Goal: Information Seeking & Learning: Learn about a topic

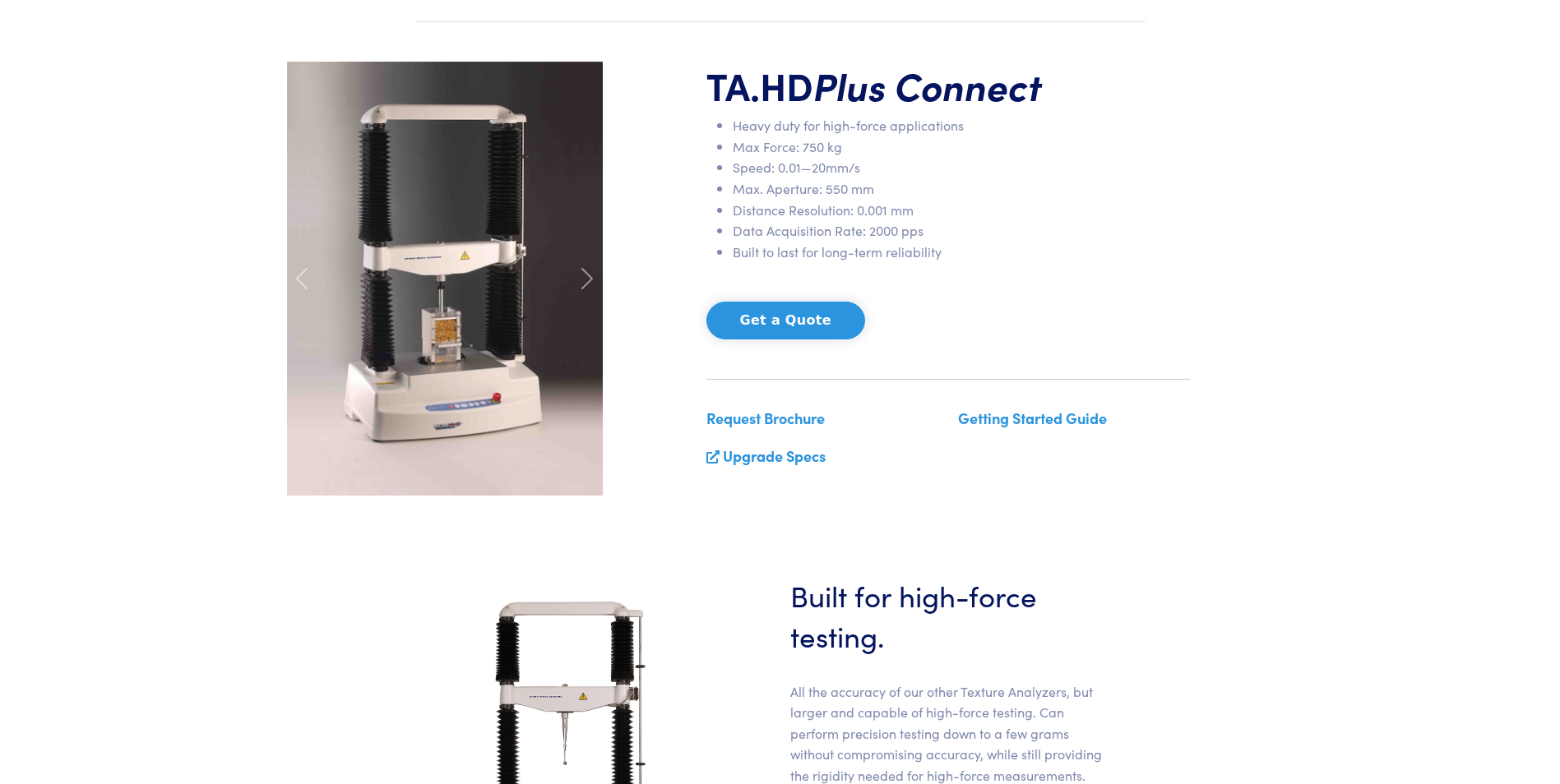
scroll to position [411, 0]
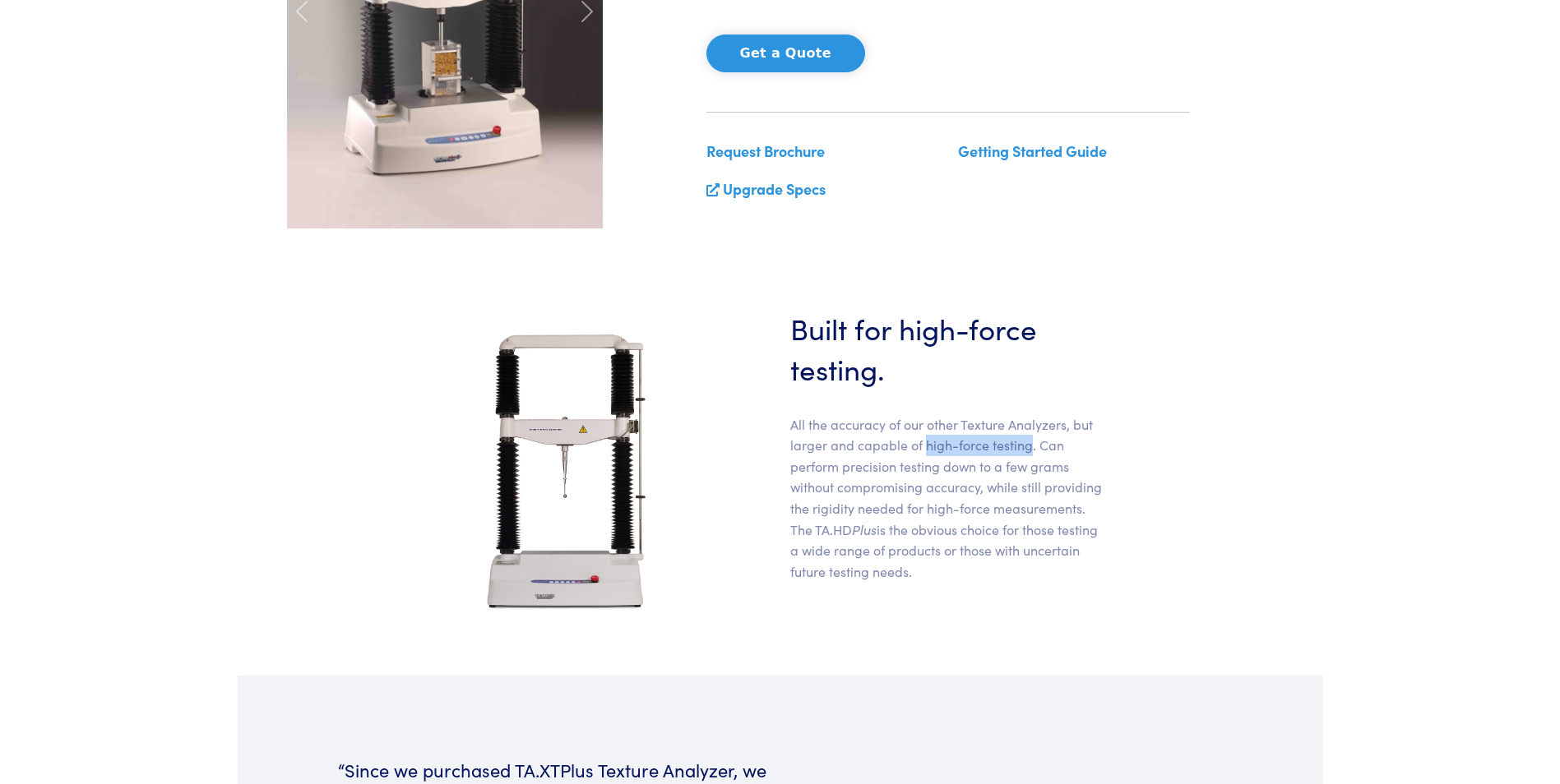
drag, startPoint x: 927, startPoint y: 448, endPoint x: 1029, endPoint y: 447, distance: 102.0
click at [1029, 447] on p "All the accuracy of our other Texture Analyzers, but larger and capable of high…" at bounding box center [948, 499] width 316 height 169
drag, startPoint x: 1029, startPoint y: 447, endPoint x: 907, endPoint y: 361, distance: 149.3
click at [907, 361] on h3 "Built for high-force testing." at bounding box center [948, 348] width 316 height 81
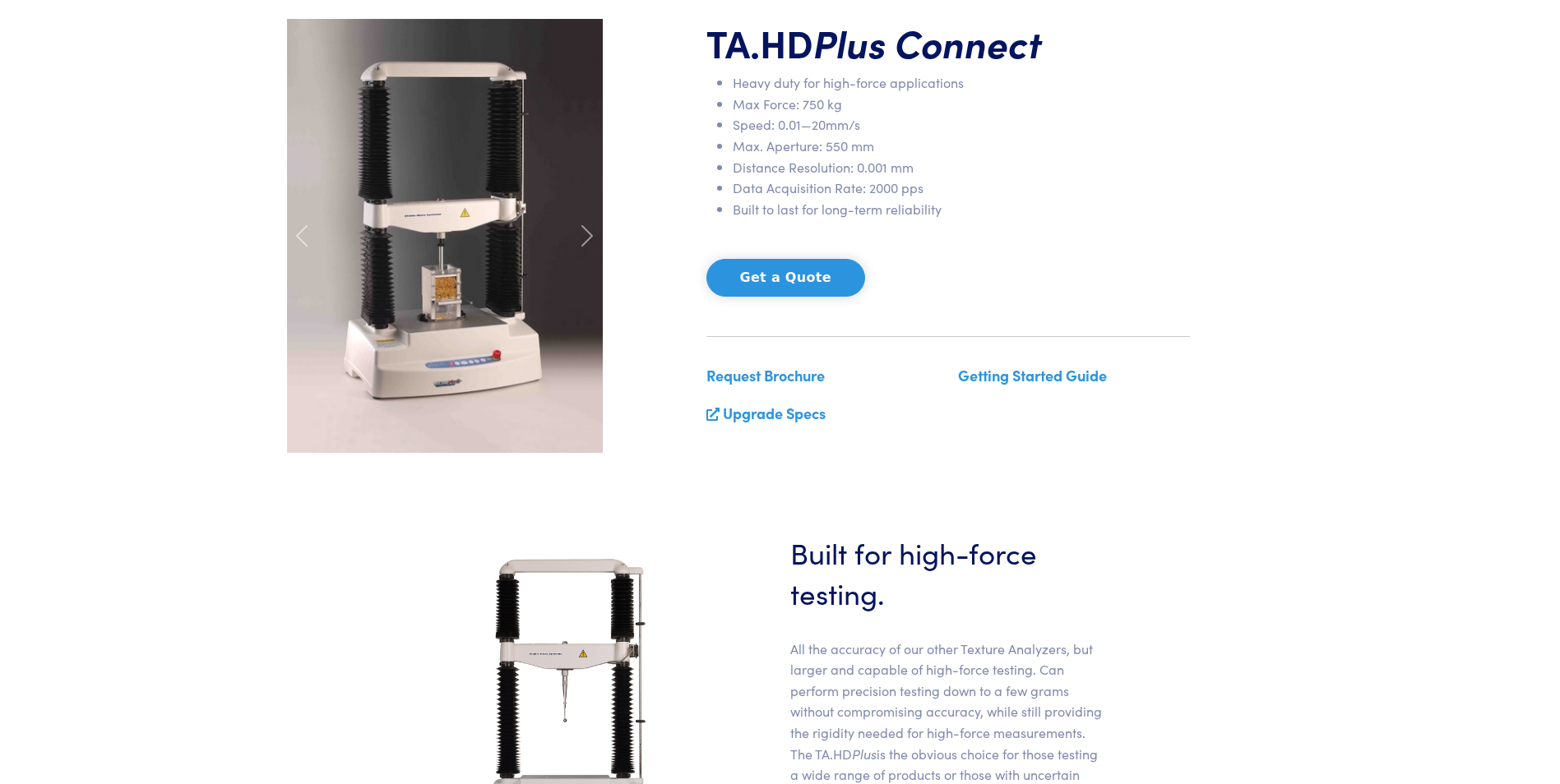
scroll to position [329, 0]
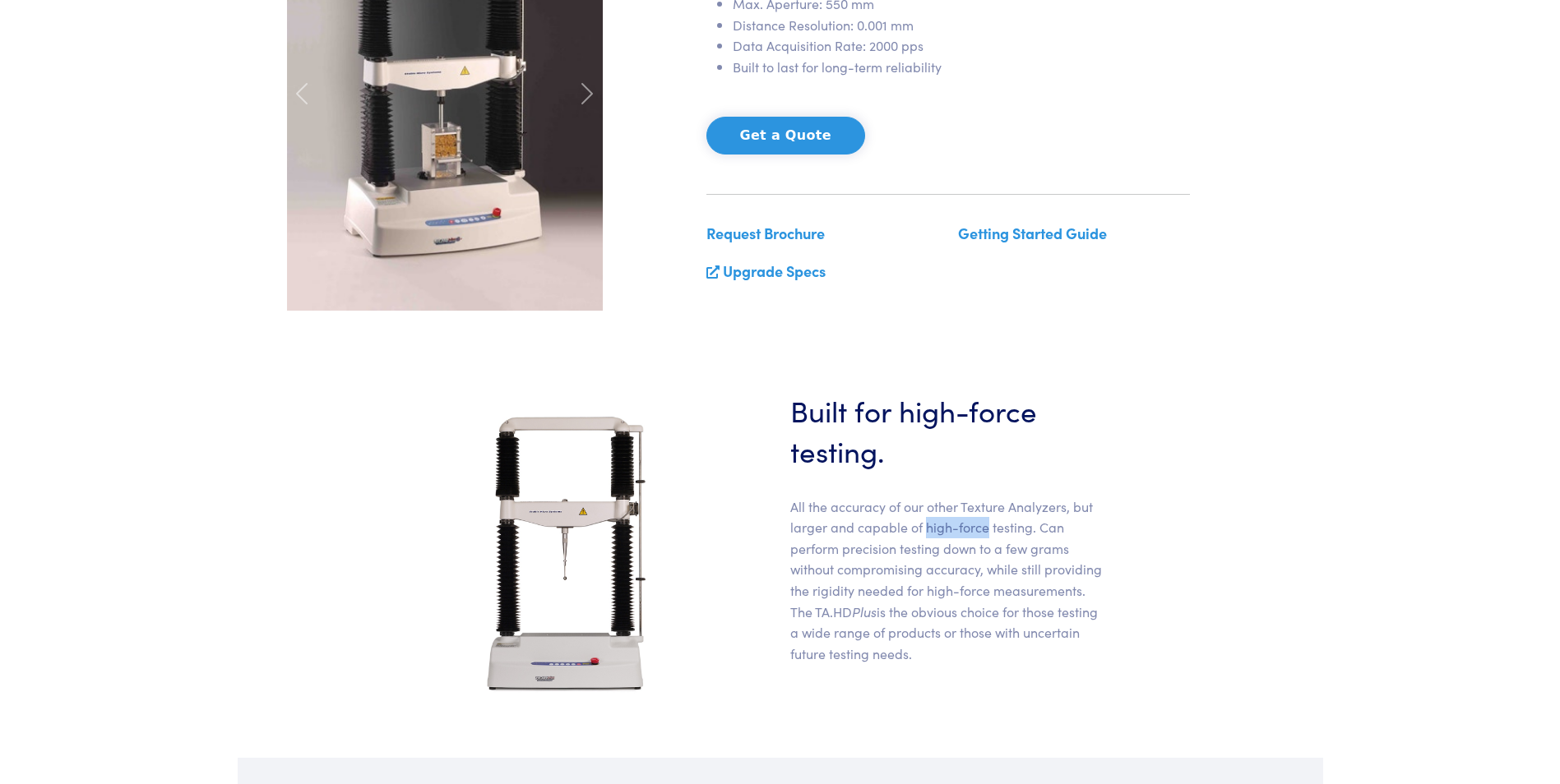
drag, startPoint x: 924, startPoint y: 528, endPoint x: 982, endPoint y: 529, distance: 58.0
click at [982, 529] on p "All the accuracy of our other Texture Analyzers, but larger and capable of high…" at bounding box center [948, 581] width 316 height 169
copy p "high-force"
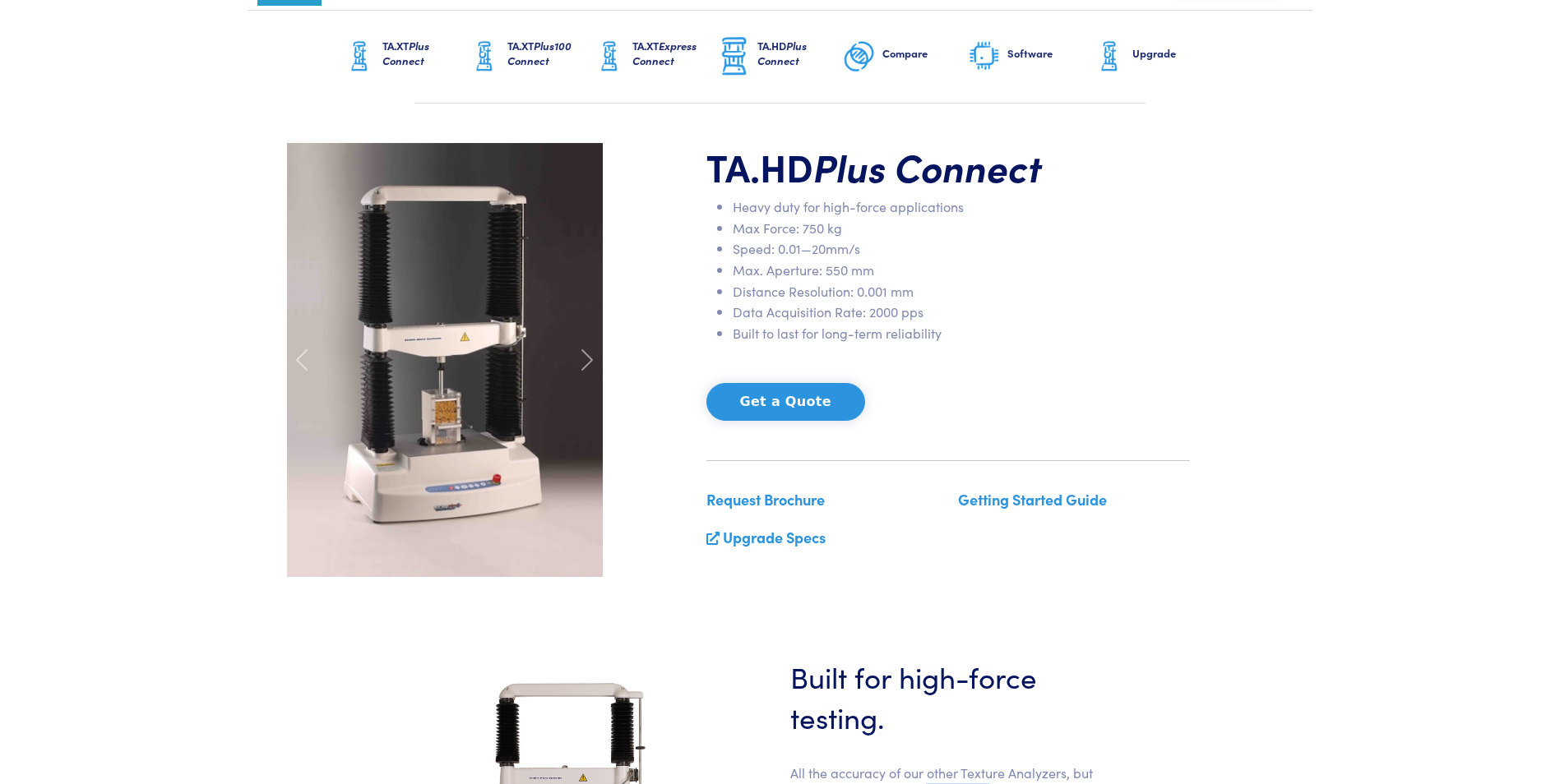
scroll to position [0, 0]
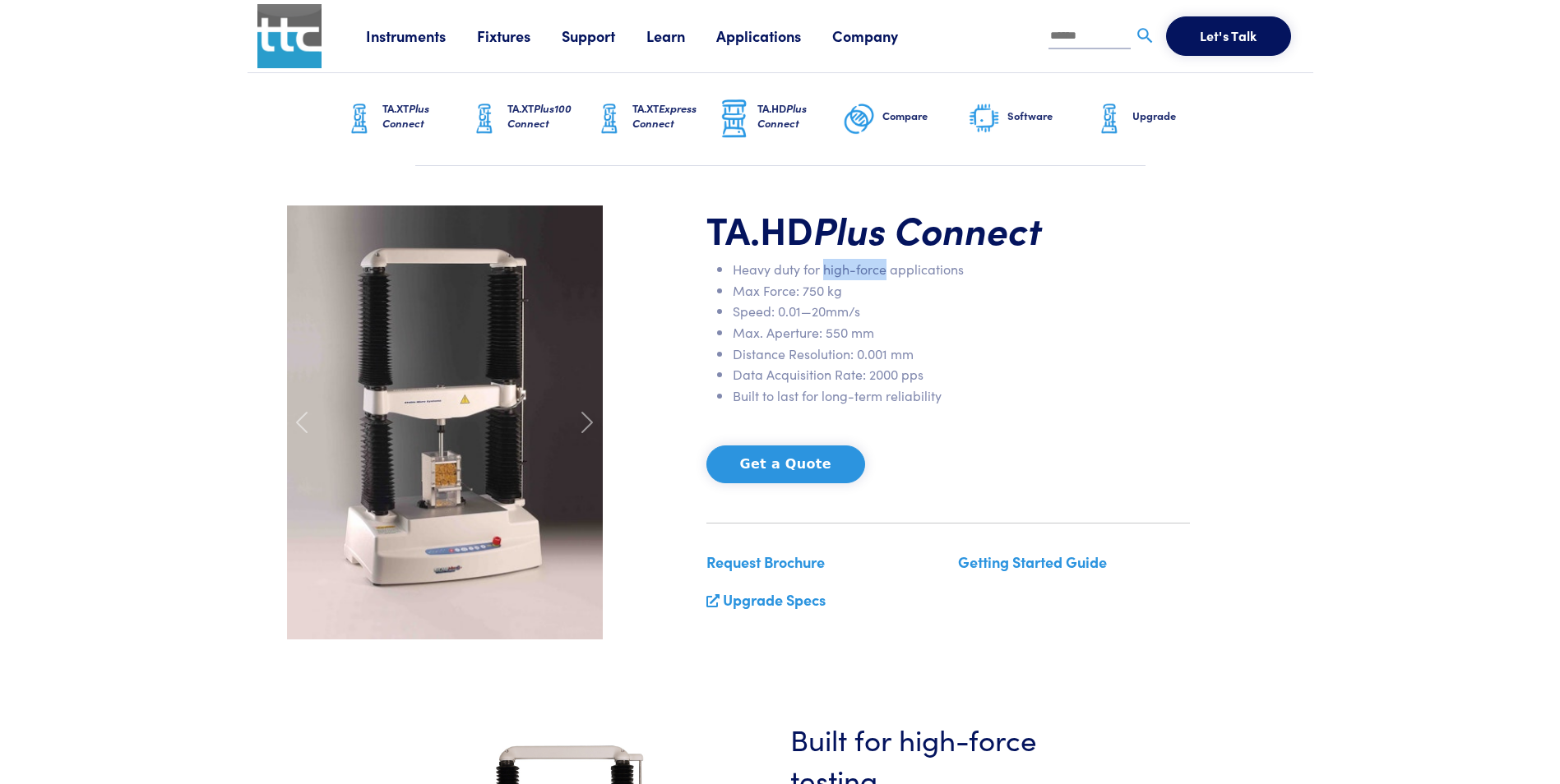
drag, startPoint x: 824, startPoint y: 271, endPoint x: 885, endPoint y: 265, distance: 61.3
click at [885, 265] on li "Heavy duty for high-force applications" at bounding box center [962, 270] width 458 height 22
copy li "high-force"
drag, startPoint x: 714, startPoint y: 229, endPoint x: 889, endPoint y: 233, distance: 175.0
click at [889, 233] on h1 "TA.HD Plus Connect" at bounding box center [947, 229] width 484 height 48
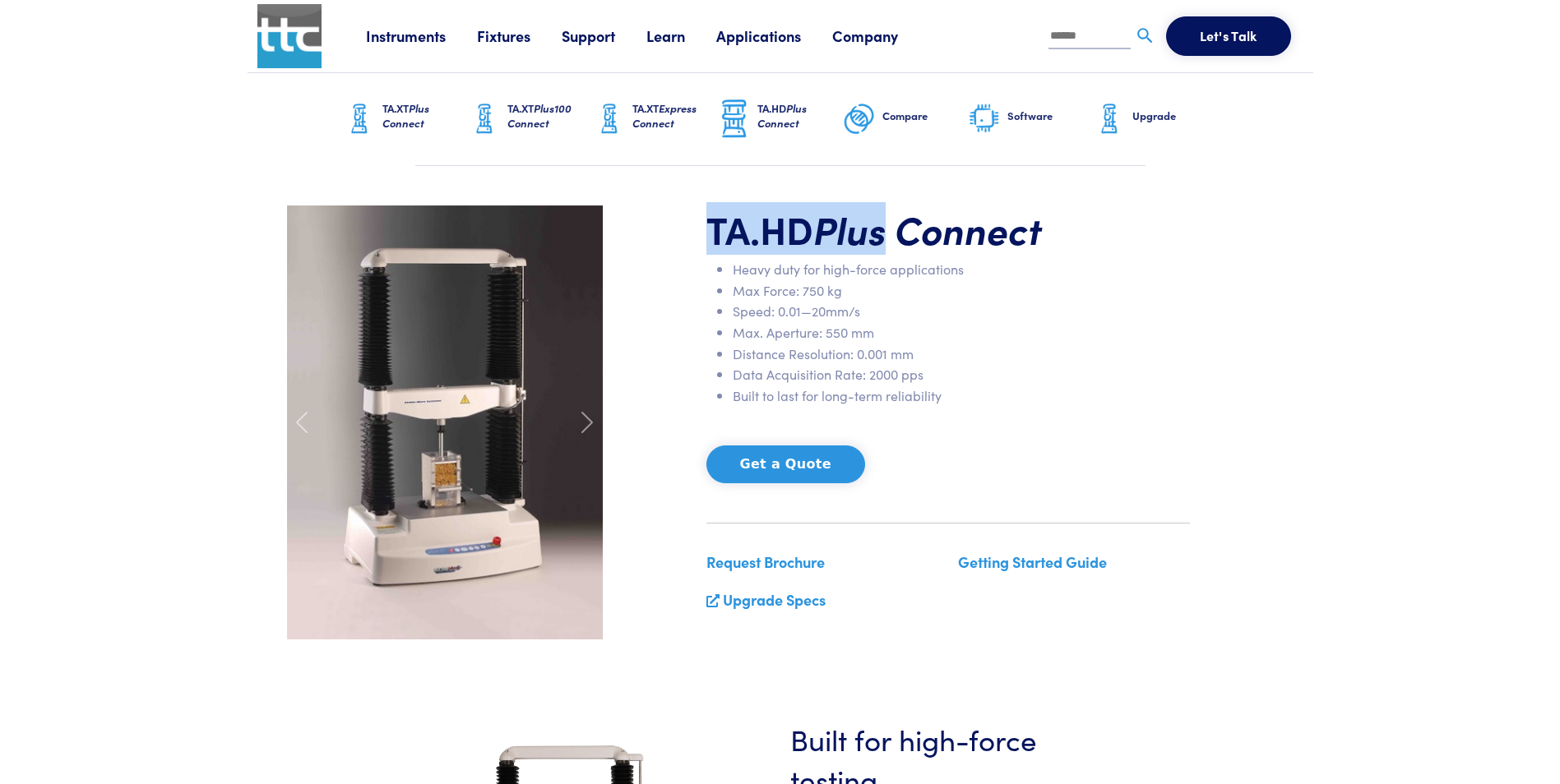
copy h1 "TA.HD Plus"
